Goal: Find specific page/section: Find specific page/section

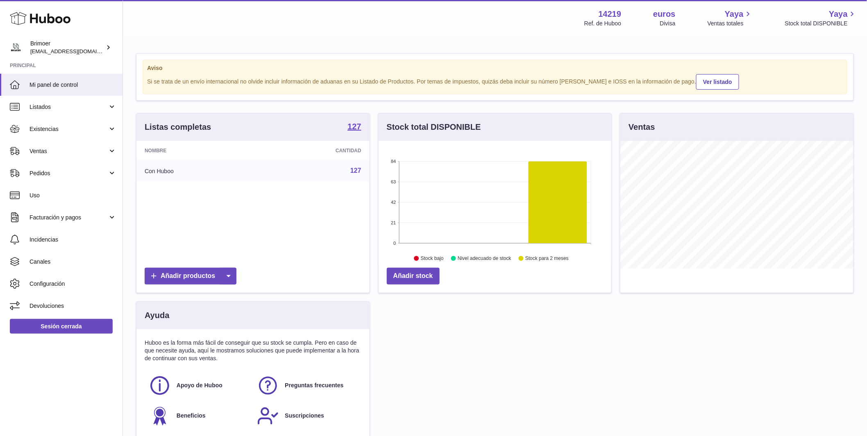
scroll to position [128, 233]
click at [45, 154] on font "Ventas" at bounding box center [38, 151] width 18 height 7
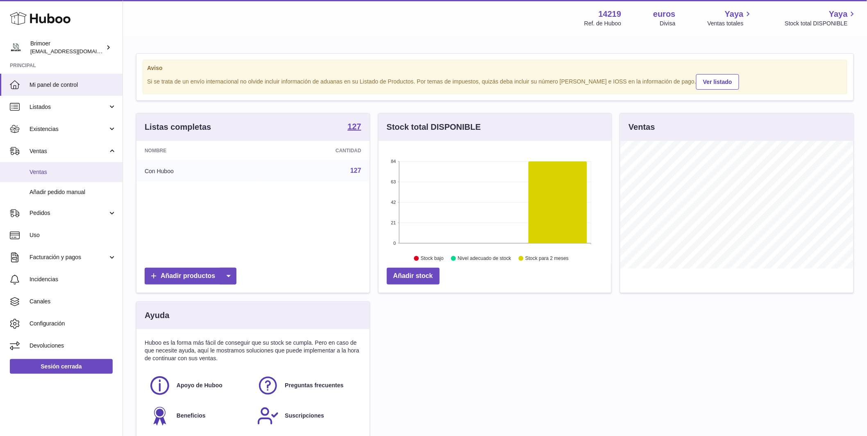
click at [51, 173] on span "Ventas" at bounding box center [72, 172] width 87 height 8
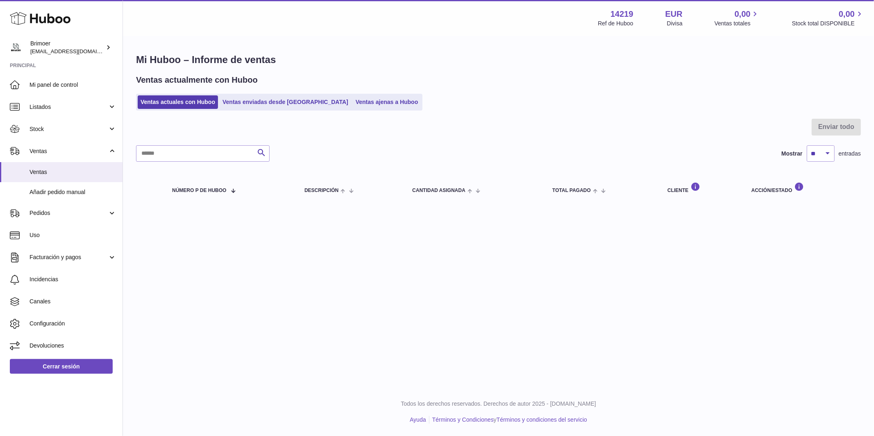
click at [354, 95] on ul "Ventas actuales con Huboo Ventas enviadas desde [GEOGRAPHIC_DATA] Ventas ajenas…" at bounding box center [279, 102] width 286 height 17
click at [355, 104] on link "Ventas ajenas a Huboo" at bounding box center [387, 102] width 68 height 14
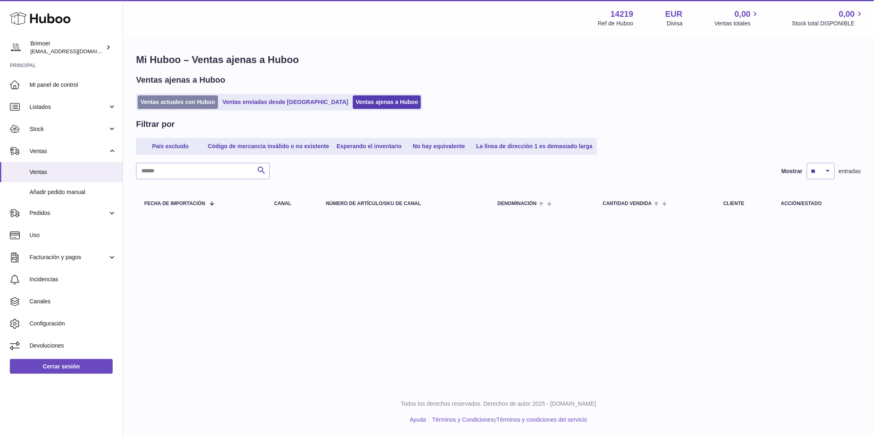
click at [188, 104] on link "Ventas actuales con Huboo" at bounding box center [178, 102] width 80 height 14
